Goal: Transaction & Acquisition: Purchase product/service

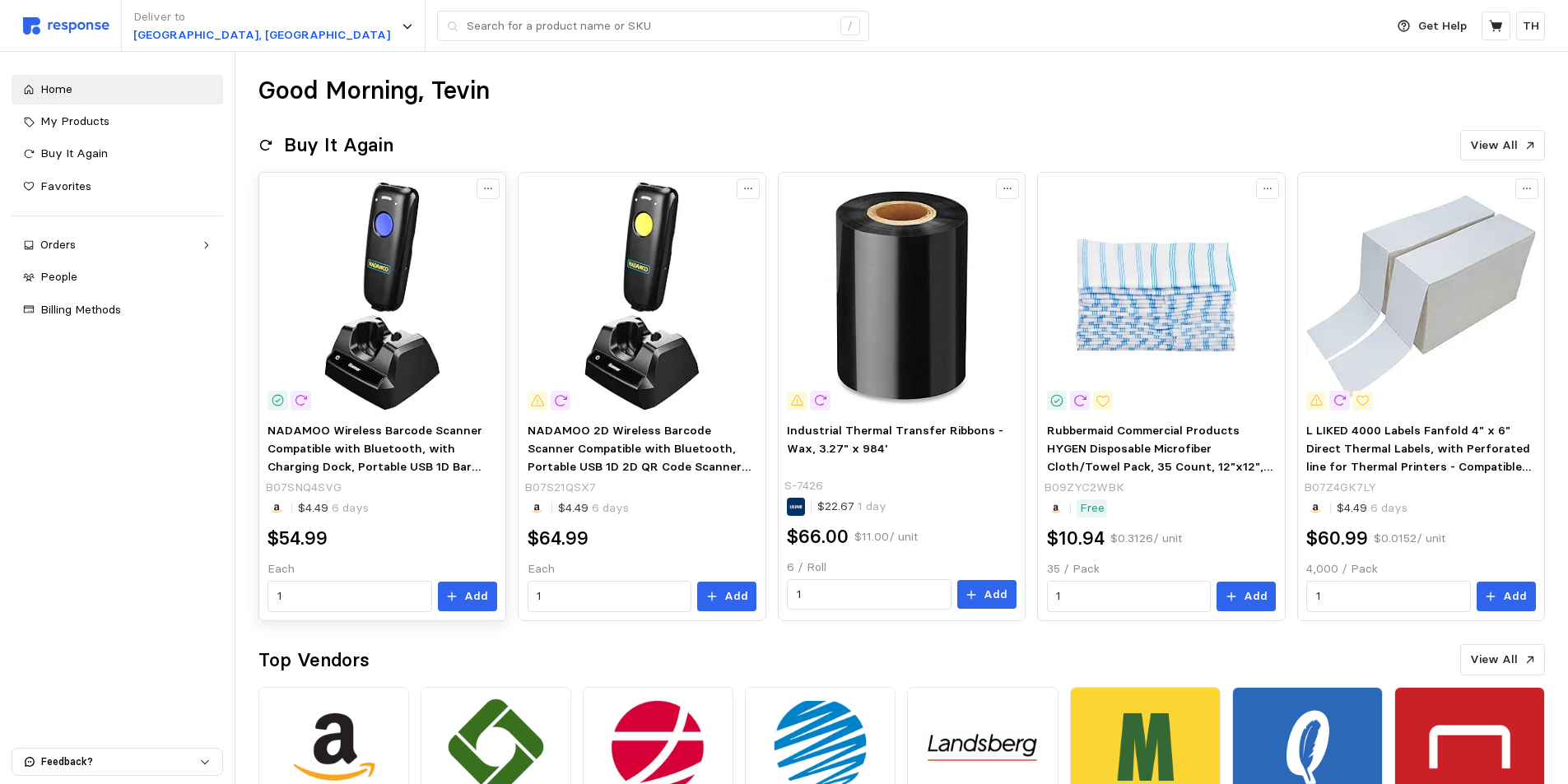
scroll to position [363, 0]
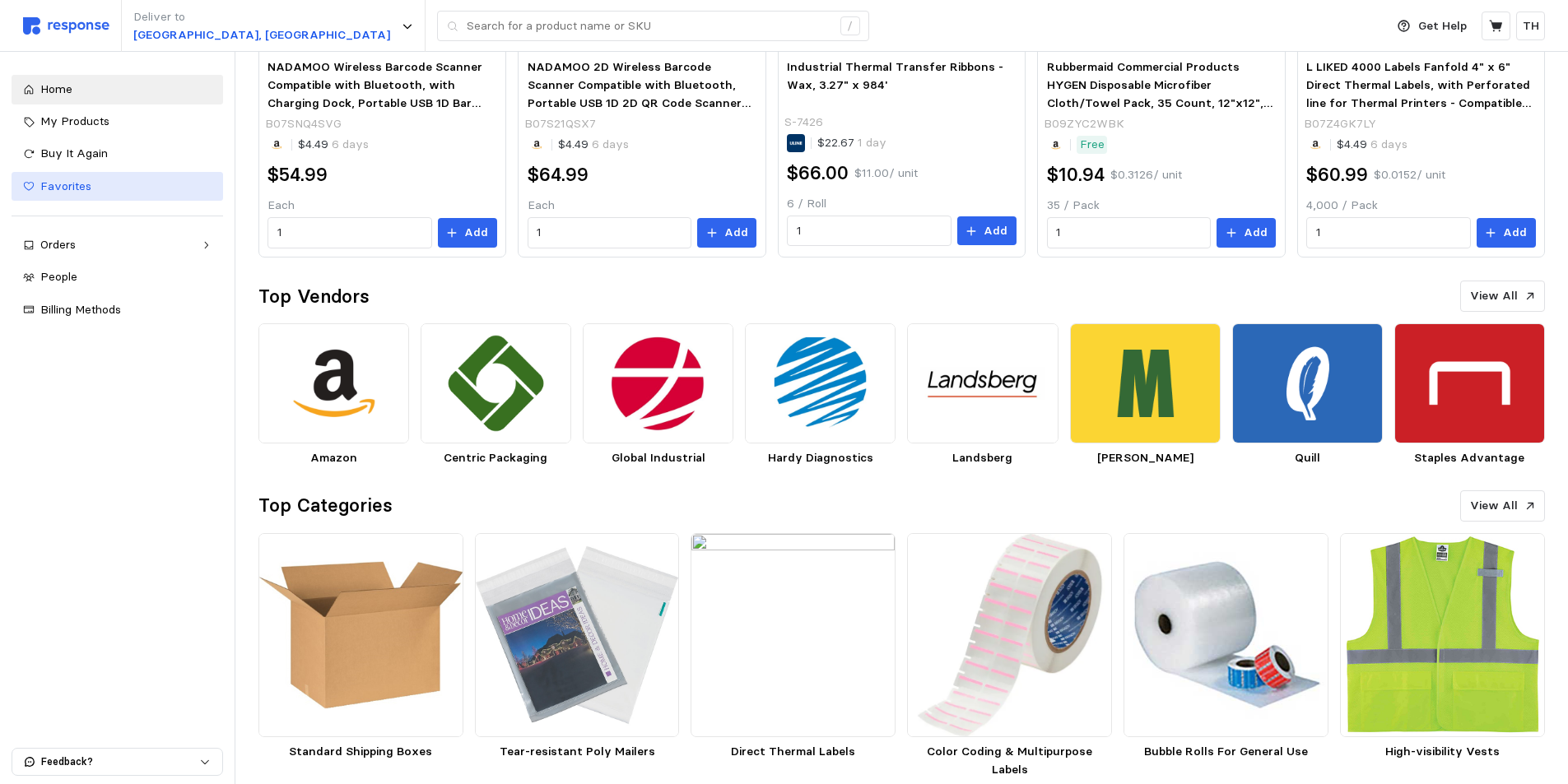
click at [75, 183] on span "Favorites" at bounding box center [66, 185] width 51 height 15
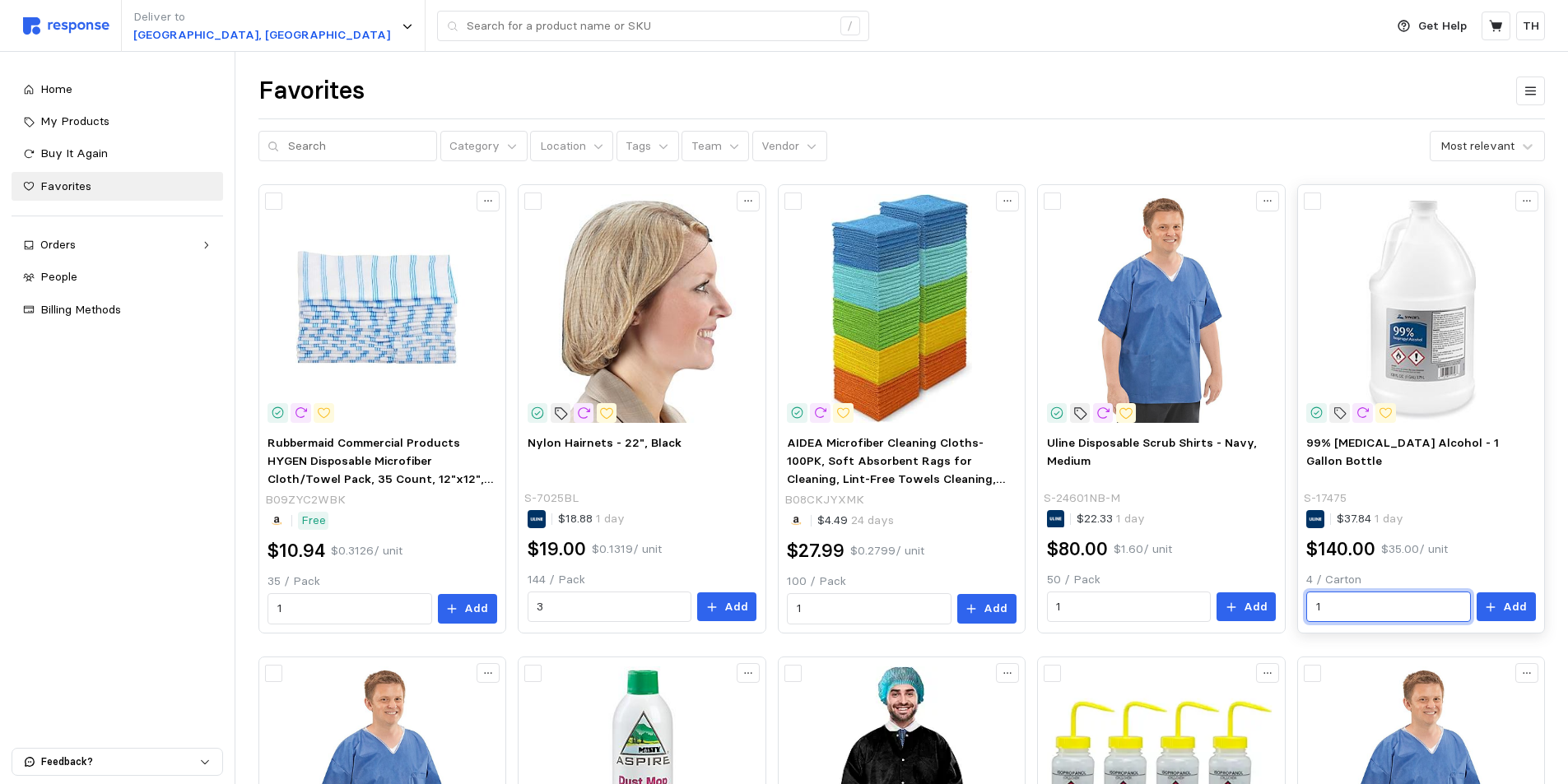
click at [1336, 605] on input "1" at bounding box center [1388, 607] width 145 height 30
click at [1309, 142] on div "Category Location Tags Team Vendor Most relevant" at bounding box center [901, 147] width 1286 height 31
drag, startPoint x: 1337, startPoint y: 607, endPoint x: 1318, endPoint y: 612, distance: 19.6
click at [1318, 612] on input "1" at bounding box center [1388, 607] width 145 height 30
type input "2"
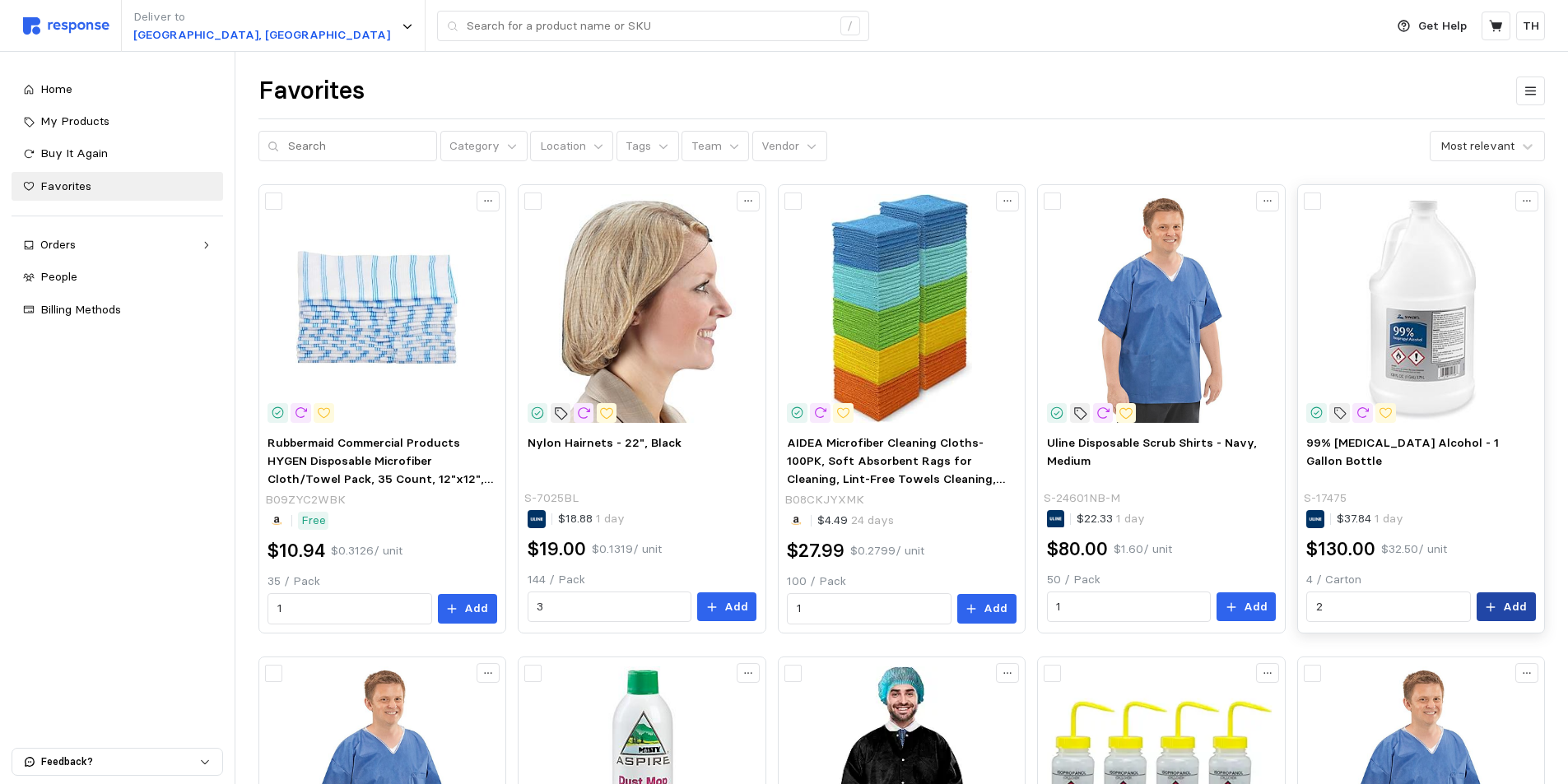
click at [1496, 606] on icon at bounding box center [1490, 607] width 11 height 11
click at [1531, 25] on button "button" at bounding box center [1535, 34] width 21 height 21
click at [1500, 30] on icon at bounding box center [1496, 26] width 15 height 15
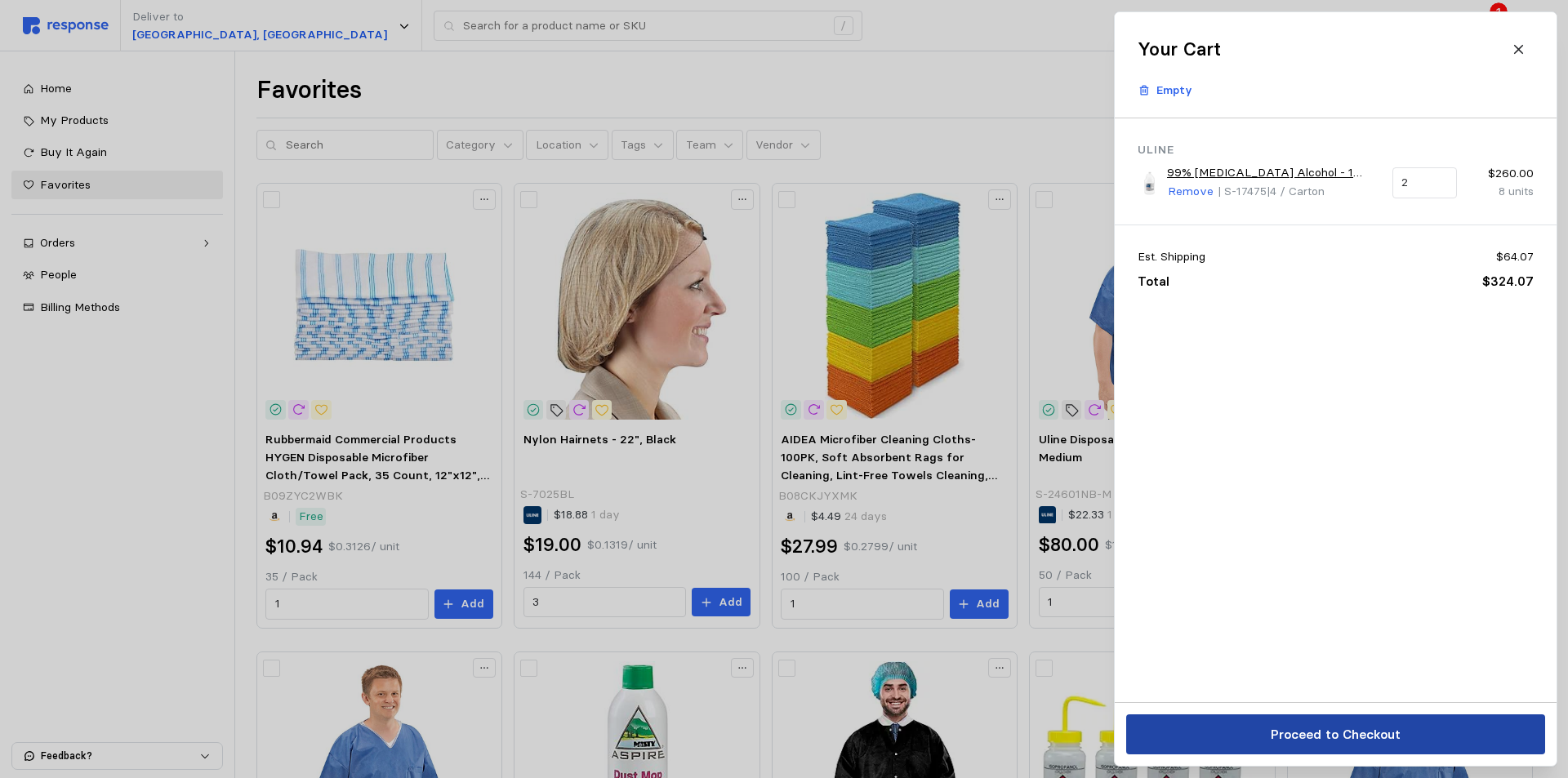
click at [1415, 741] on button "Proceed to Checkout" at bounding box center [1336, 734] width 419 height 40
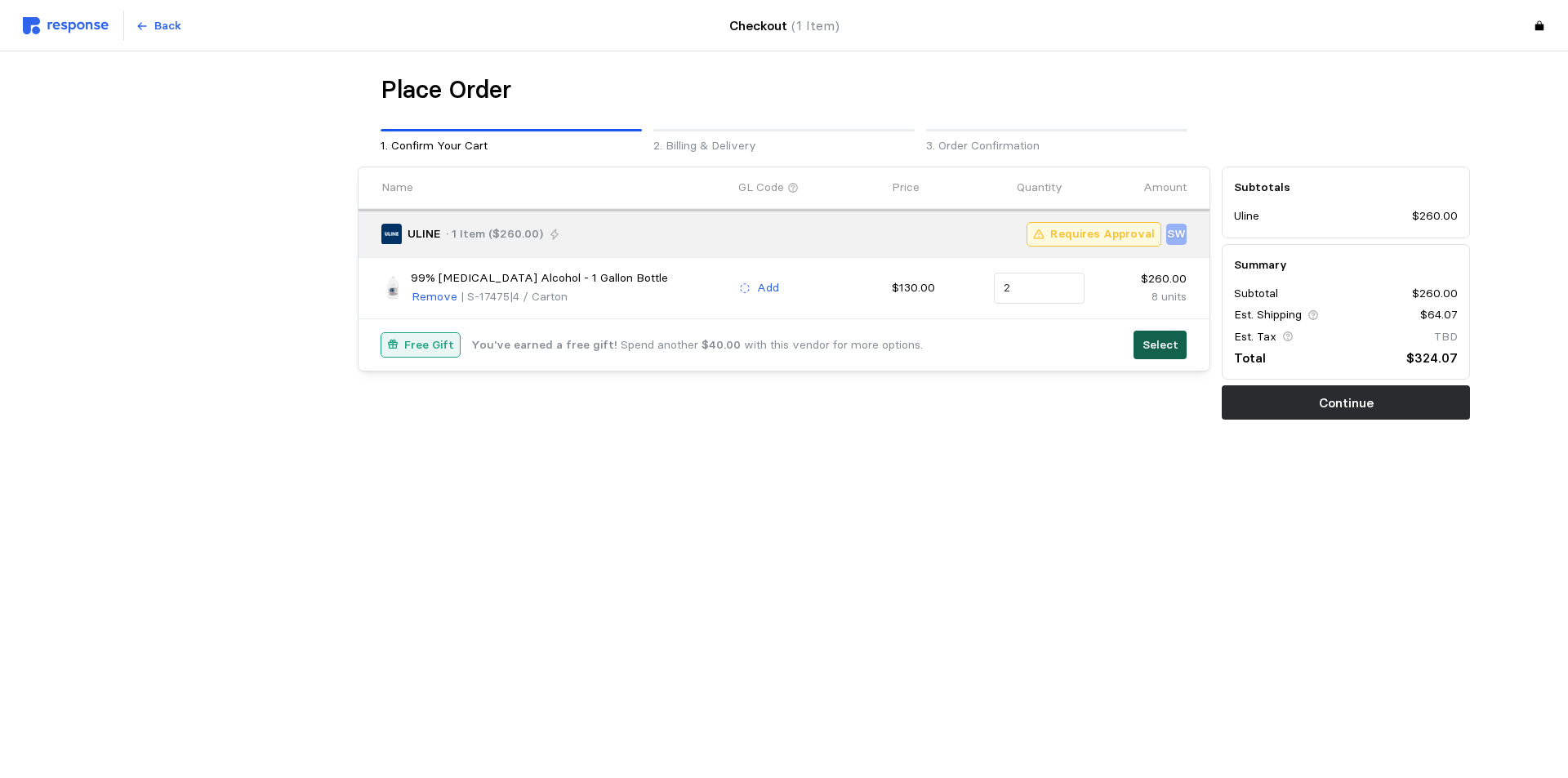
click at [1148, 348] on p "Select" at bounding box center [1160, 344] width 36 height 18
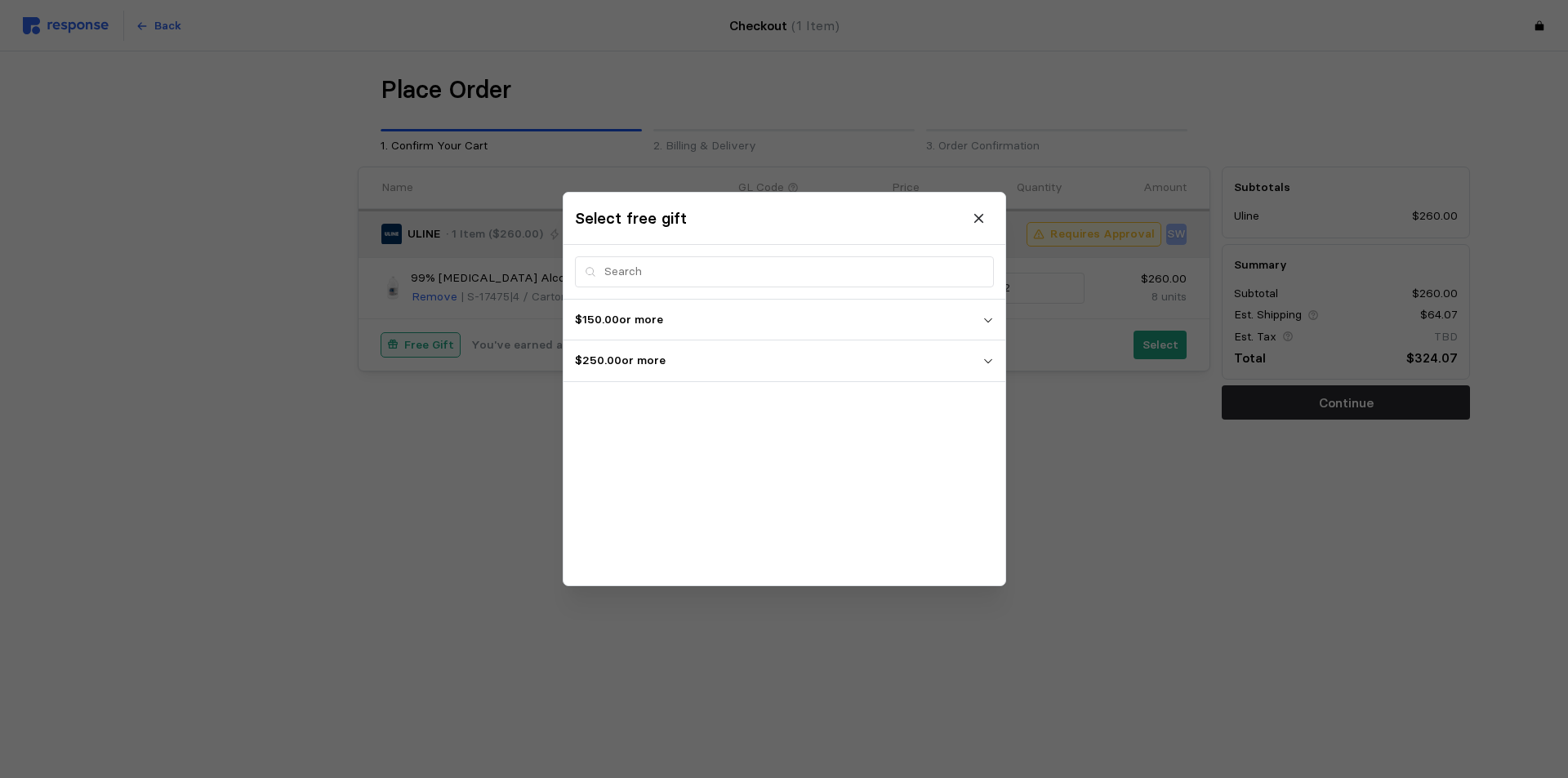
click at [720, 349] on span "$250.00 or more" at bounding box center [778, 361] width 408 height 30
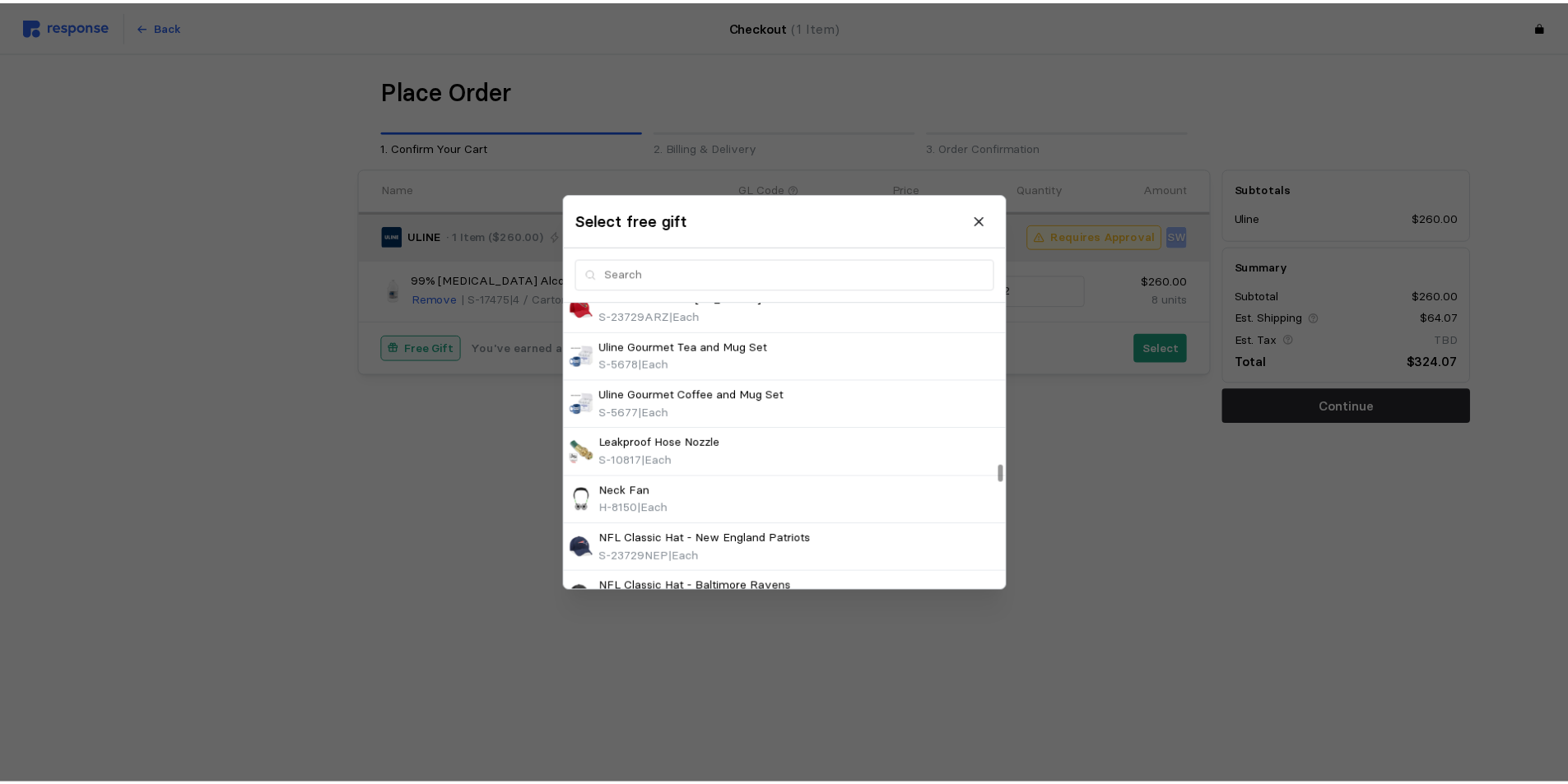
scroll to position [2632, 0]
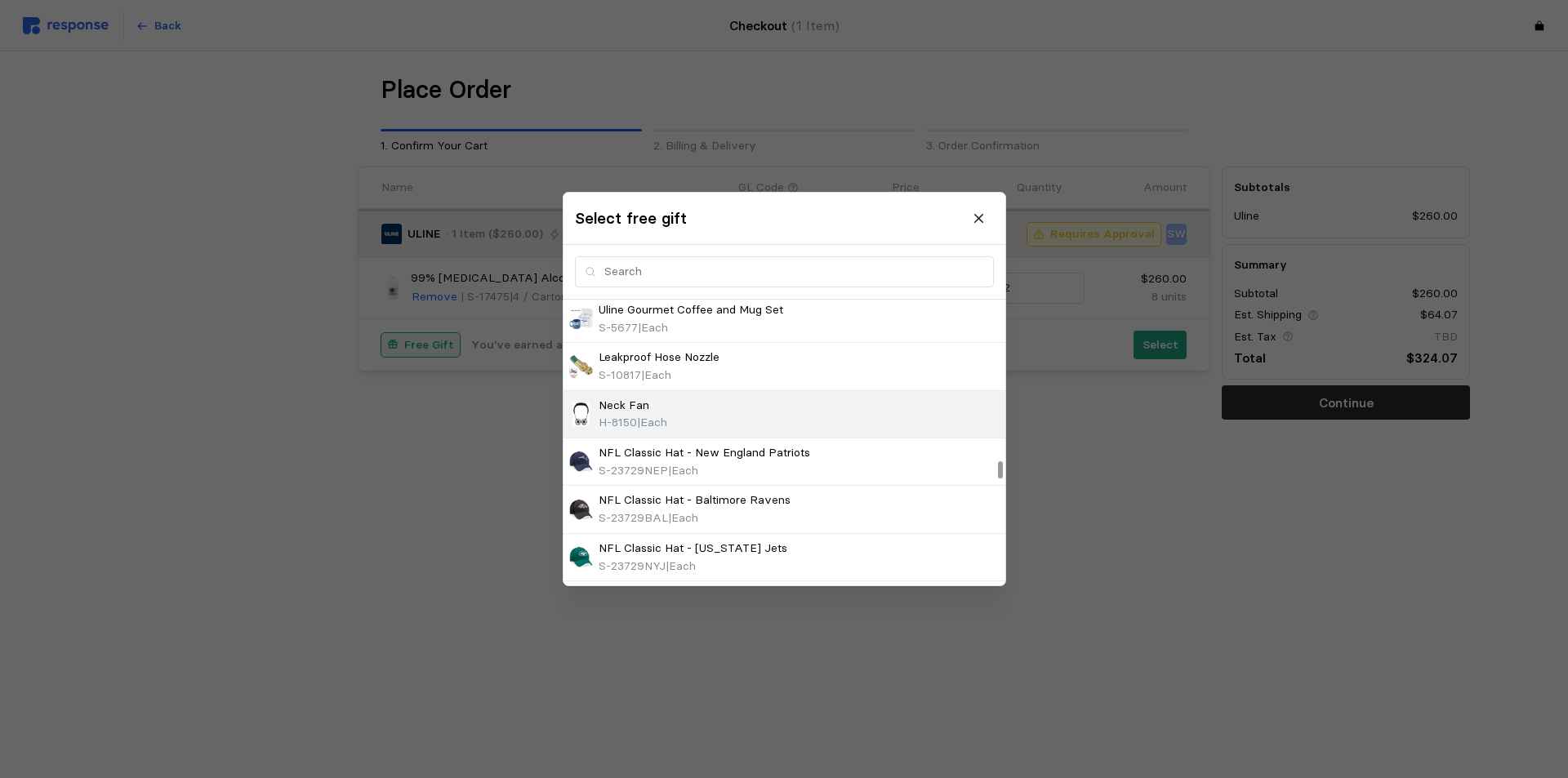
click at [806, 414] on div "Neck Fan H-8150 | Each" at bounding box center [784, 414] width 430 height 35
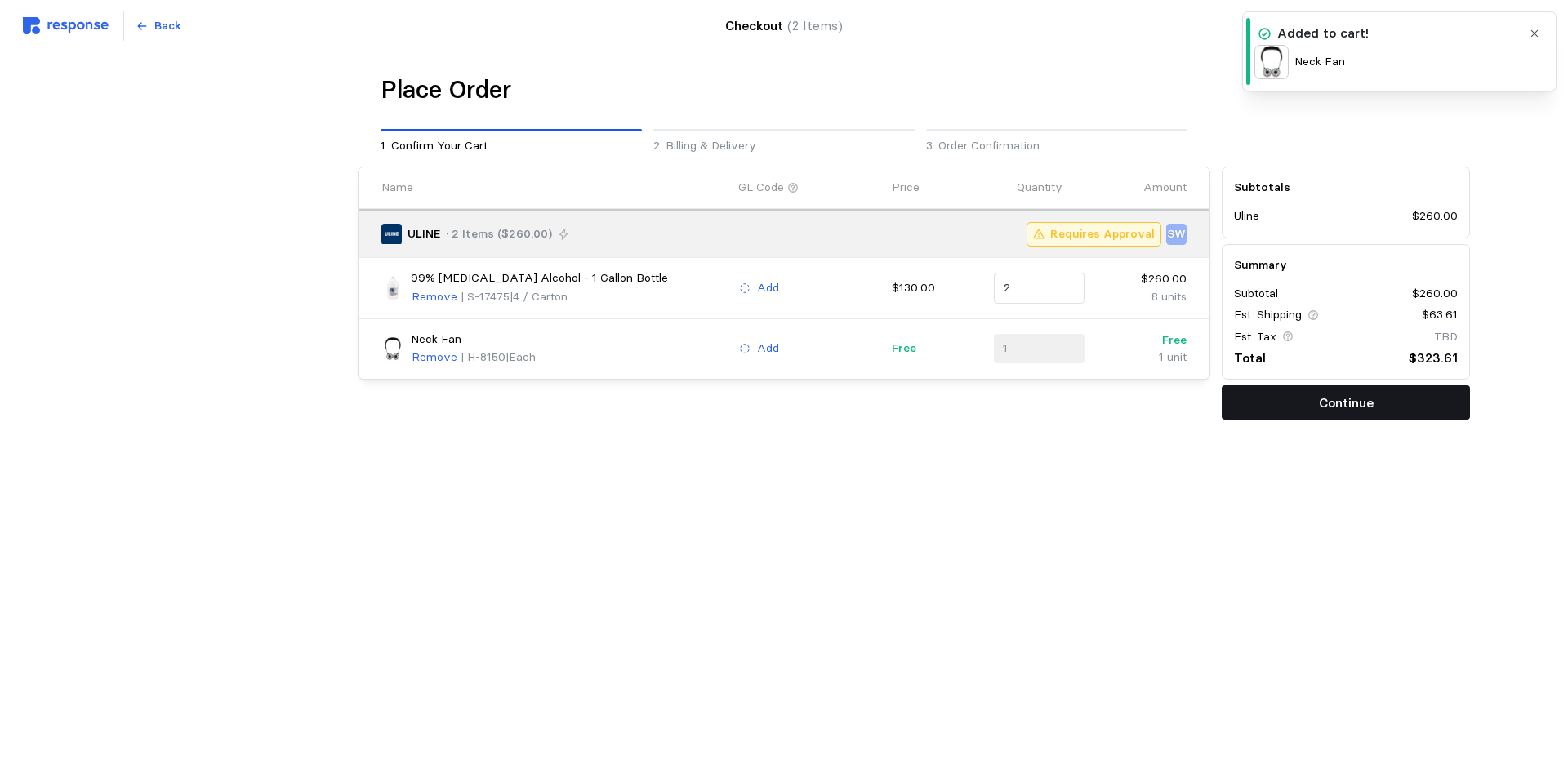
click at [1251, 405] on button "Continue" at bounding box center [1346, 402] width 248 height 34
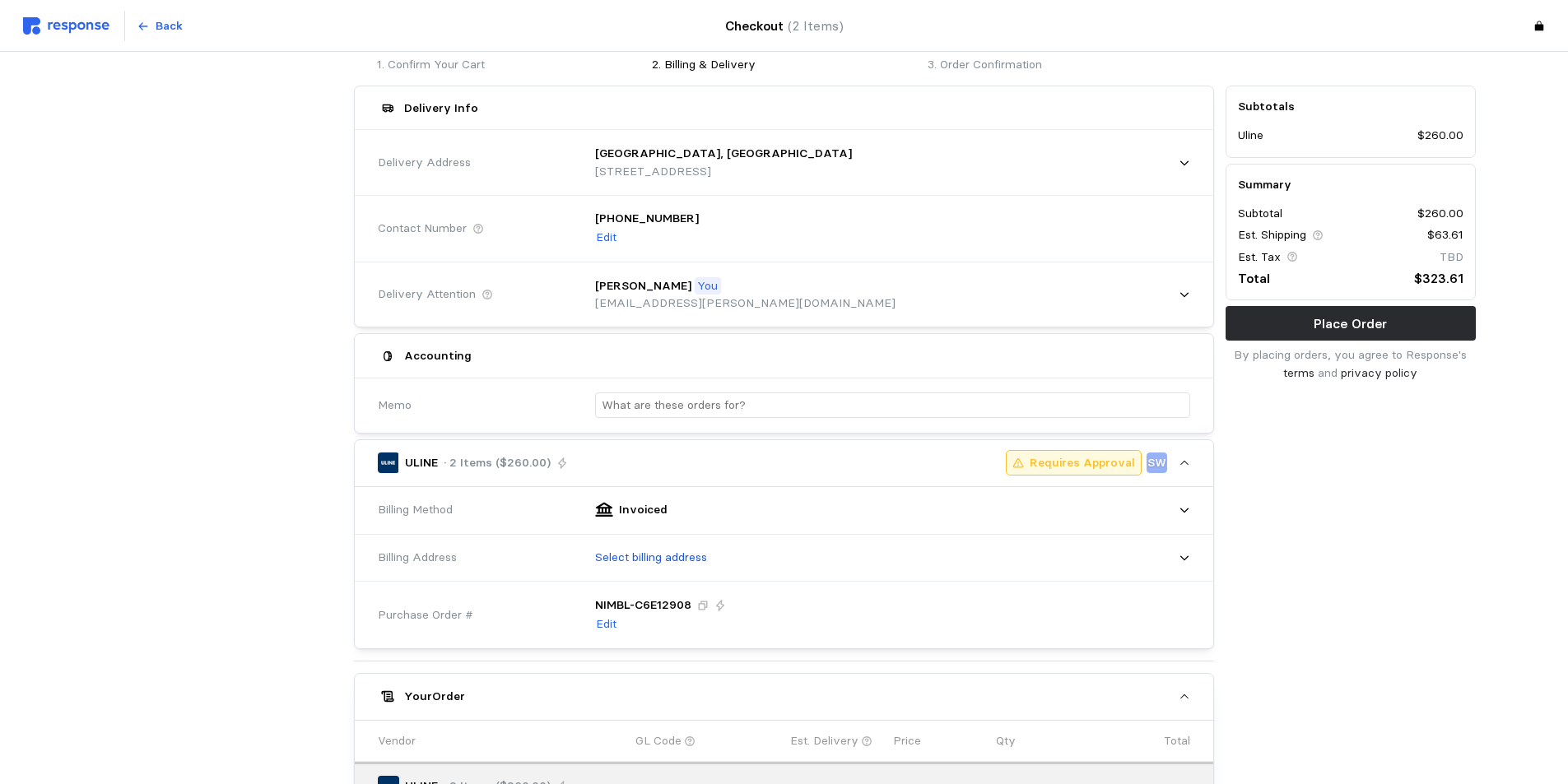
scroll to position [165, 0]
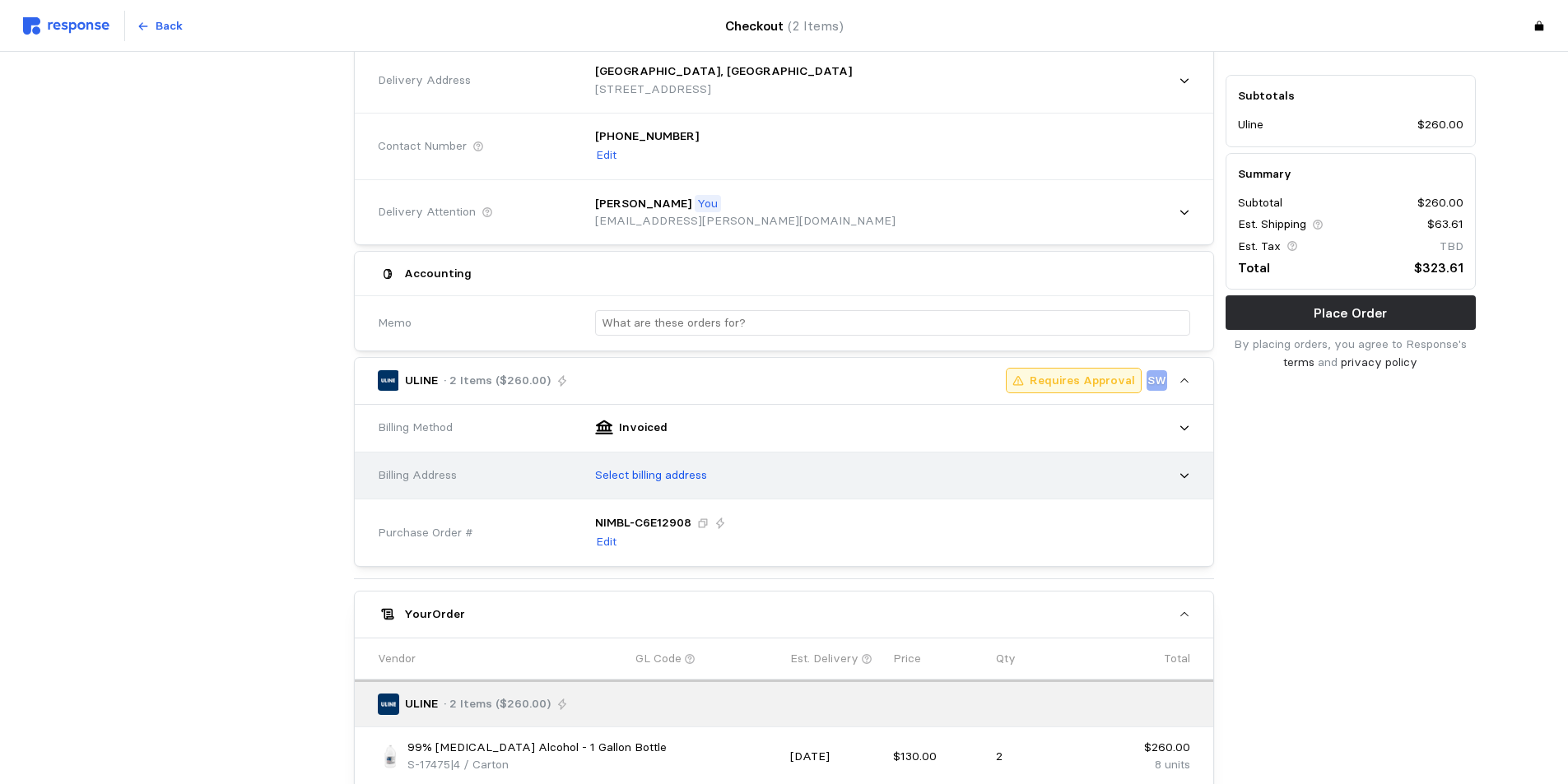
click at [686, 477] on p "Select billing address" at bounding box center [651, 475] width 112 height 18
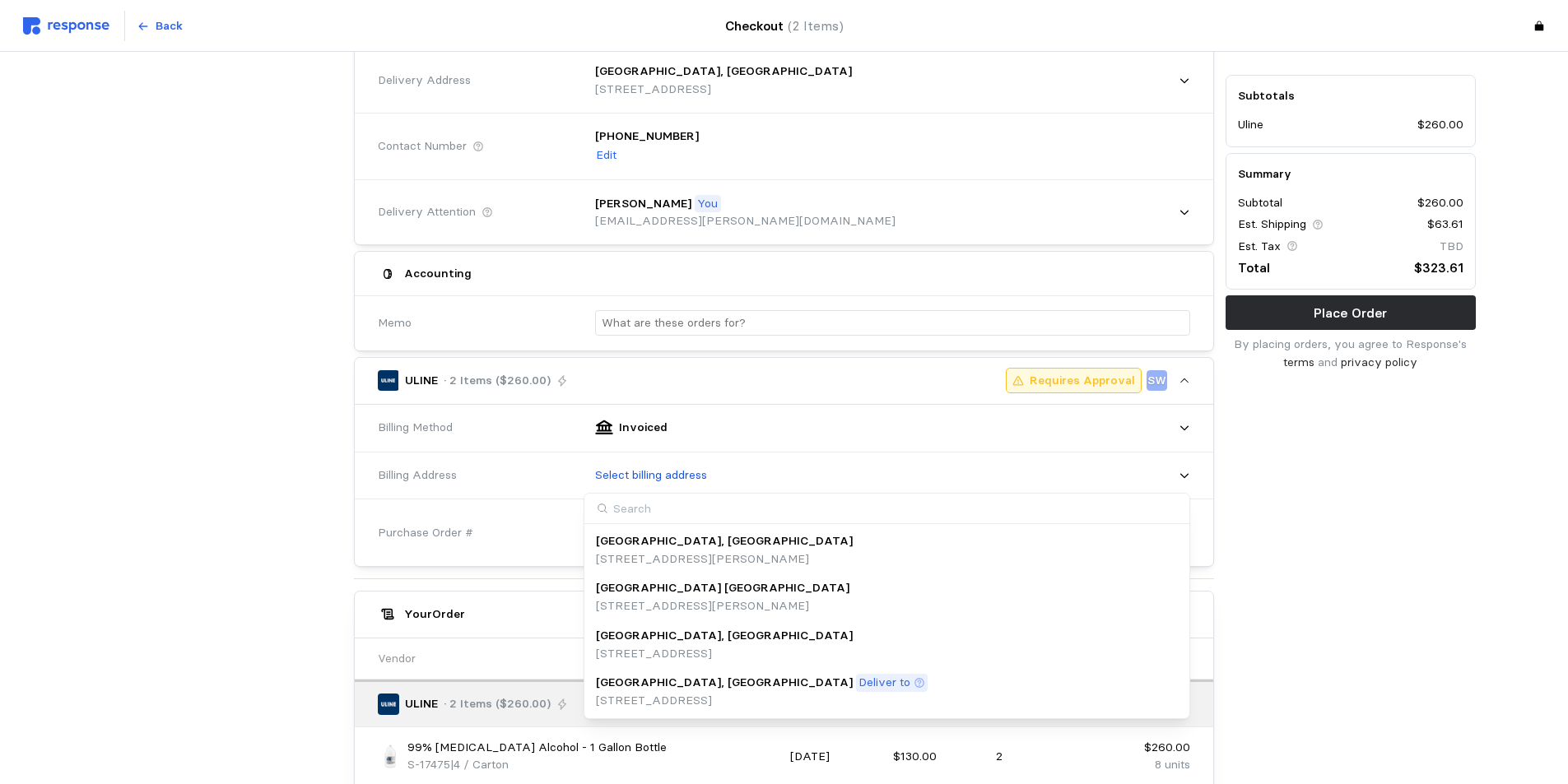
click at [648, 686] on p "[GEOGRAPHIC_DATA], [GEOGRAPHIC_DATA]" at bounding box center [724, 682] width 257 height 18
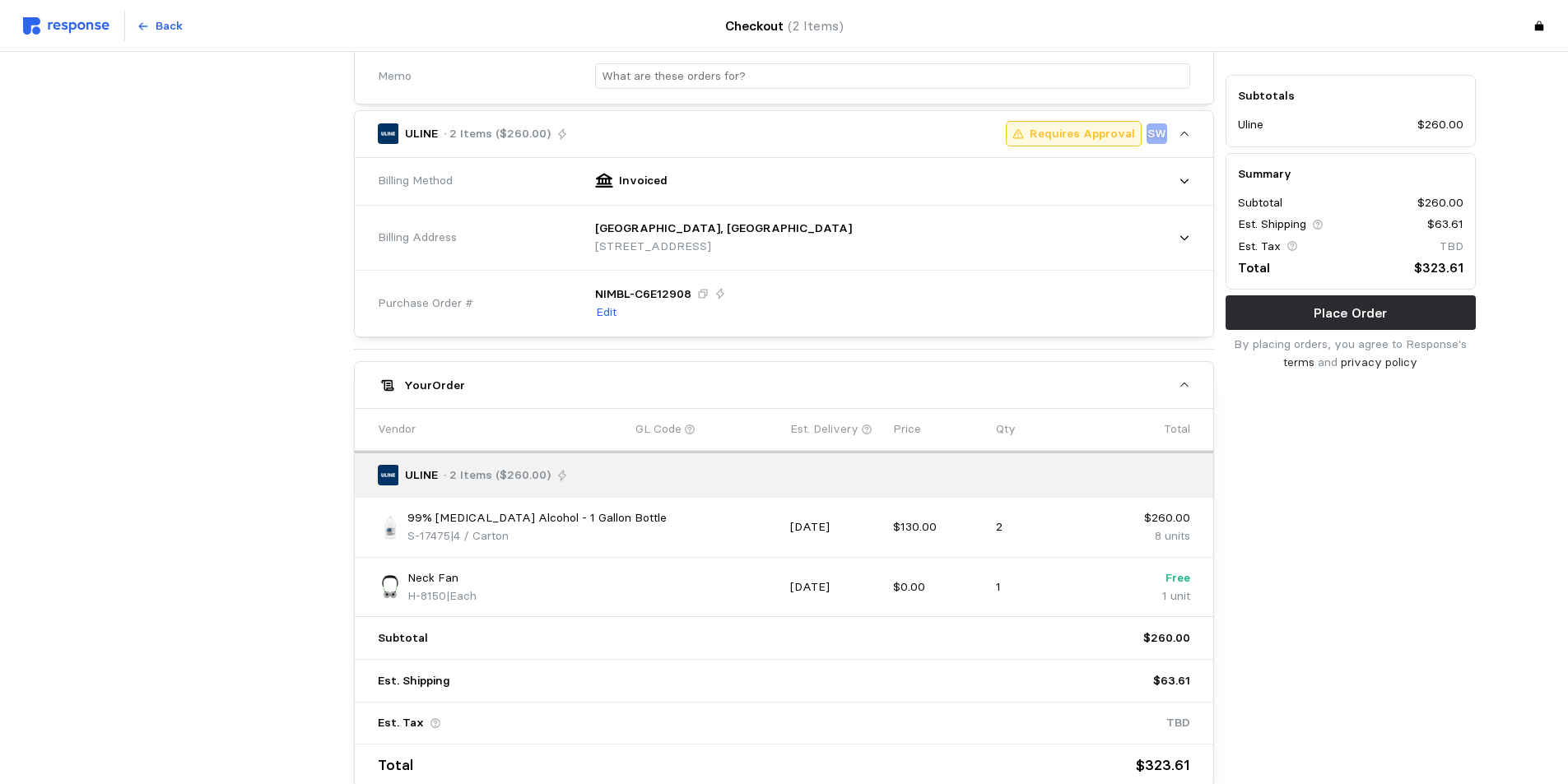
scroll to position [506, 0]
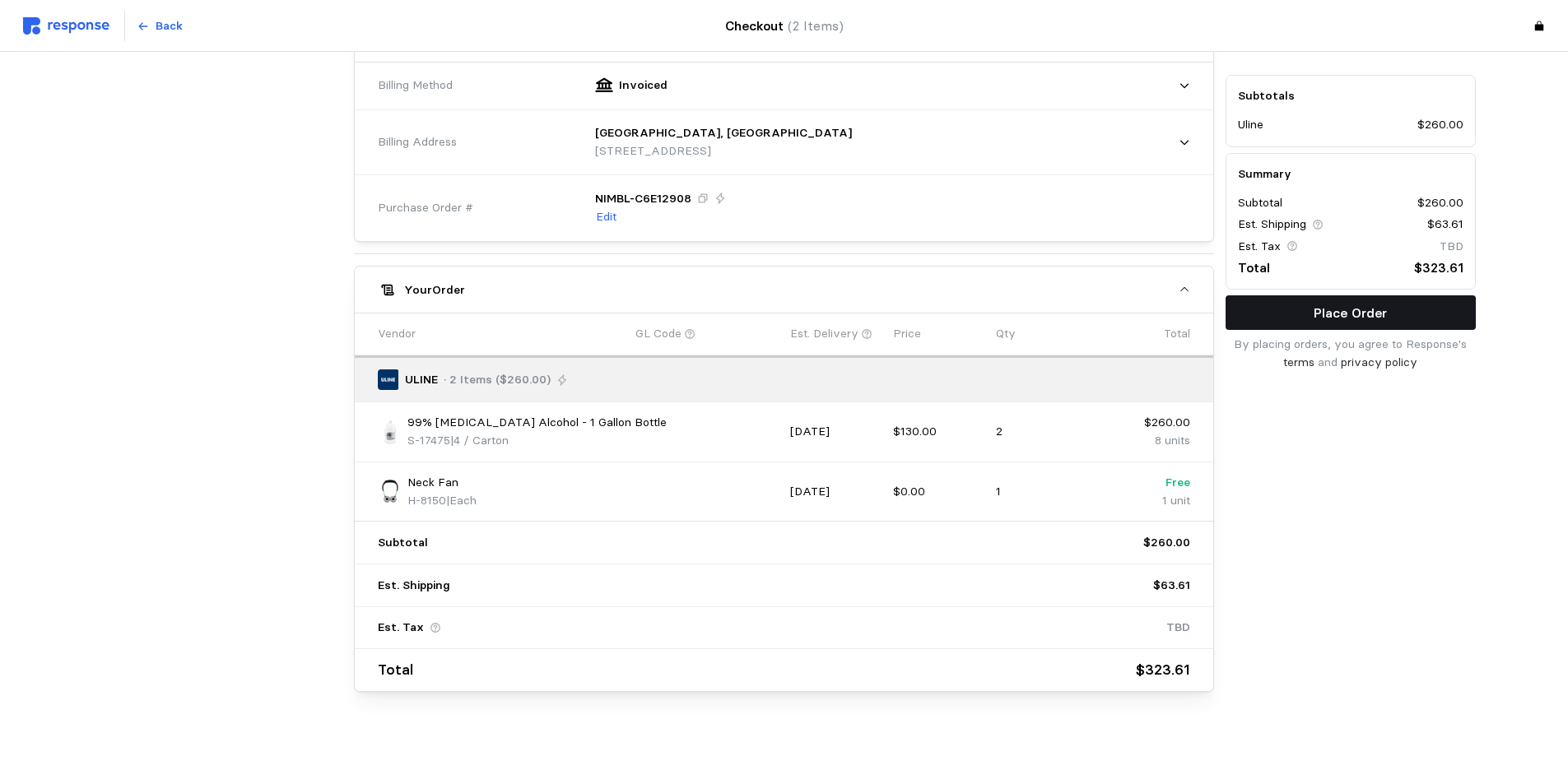
click at [1316, 318] on p "Place Order" at bounding box center [1349, 313] width 73 height 21
